Goal: Find specific fact: Find specific fact

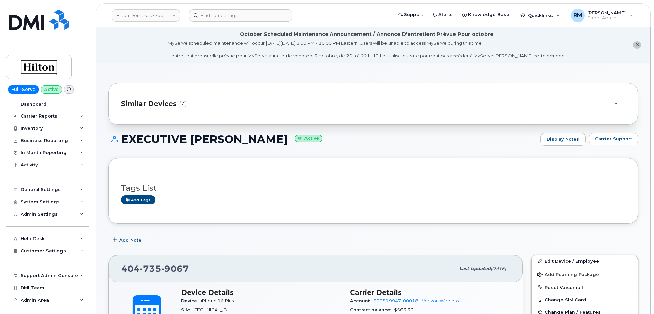
scroll to position [137, 0]
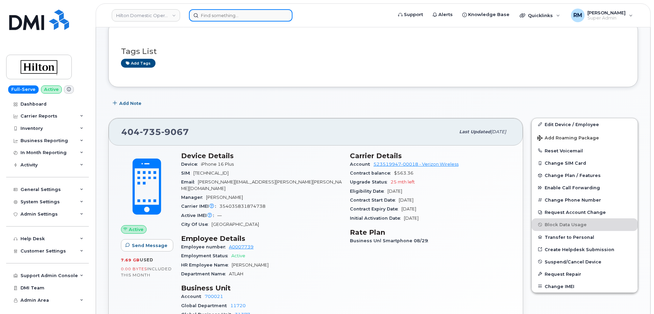
click at [207, 16] on input at bounding box center [241, 15] width 104 height 12
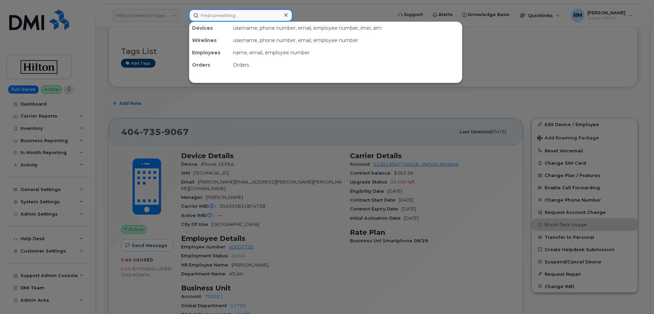
paste input "4047359067"
type input "4047359067"
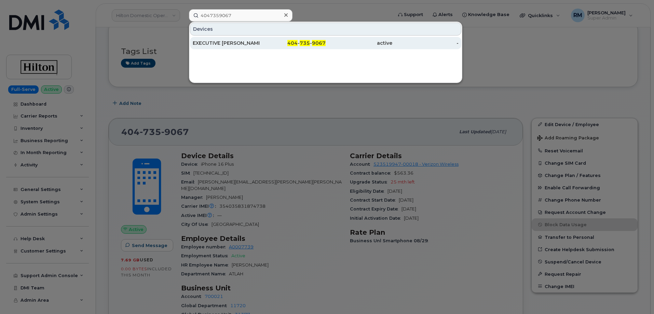
click at [226, 45] on div "EXECUTIVE [PERSON_NAME]" at bounding box center [226, 43] width 67 height 7
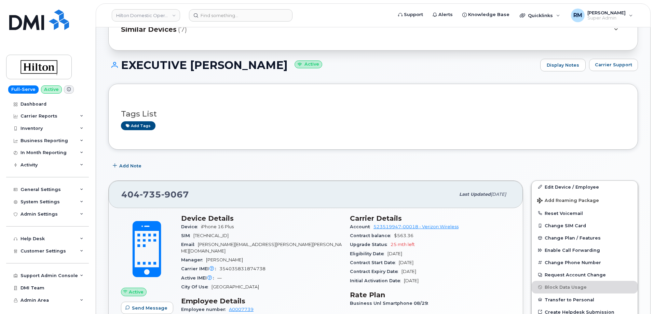
scroll to position [137, 0]
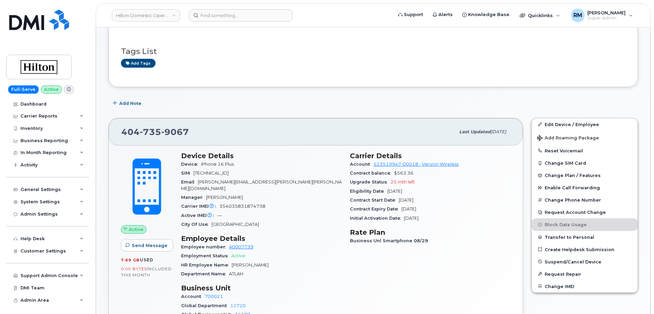
click at [238, 204] on span "354035831874738" at bounding box center [242, 206] width 46 height 5
copy span "354035831874738"
